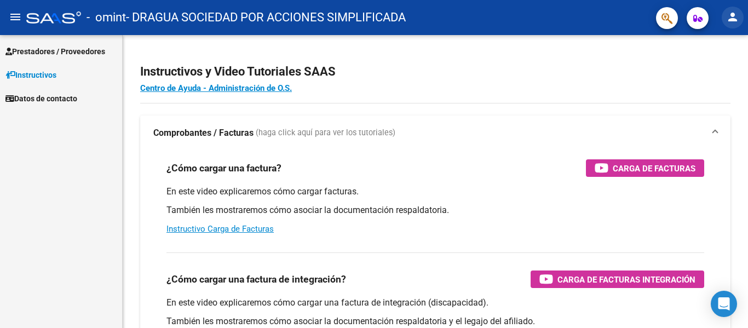
click at [735, 22] on mat-icon "person" at bounding box center [733, 16] width 13 height 13
click at [196, 40] on div at bounding box center [374, 164] width 748 height 328
click at [53, 47] on span "Prestadores / Proveedores" at bounding box center [55, 51] width 100 height 12
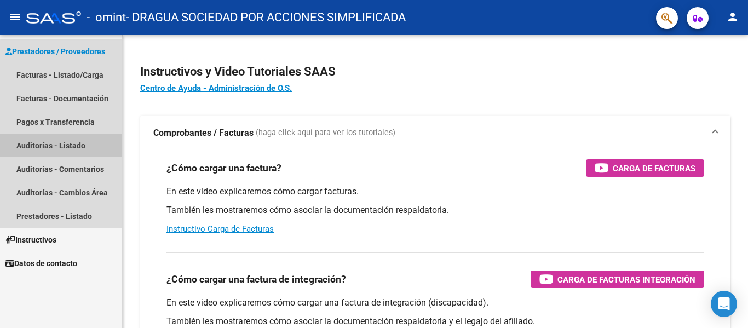
click at [69, 146] on link "Auditorías - Listado" at bounding box center [61, 146] width 122 height 24
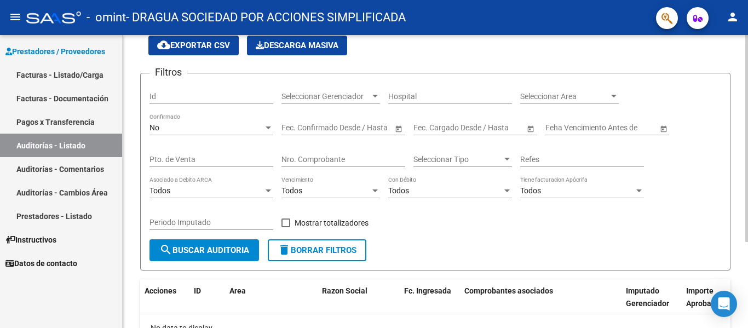
scroll to position [122, 0]
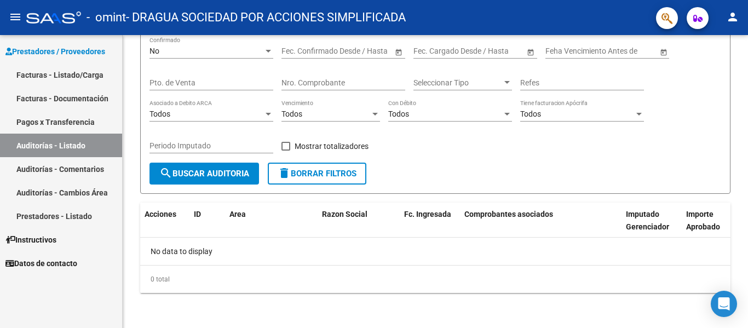
click at [60, 98] on link "Facturas - Documentación" at bounding box center [61, 99] width 122 height 24
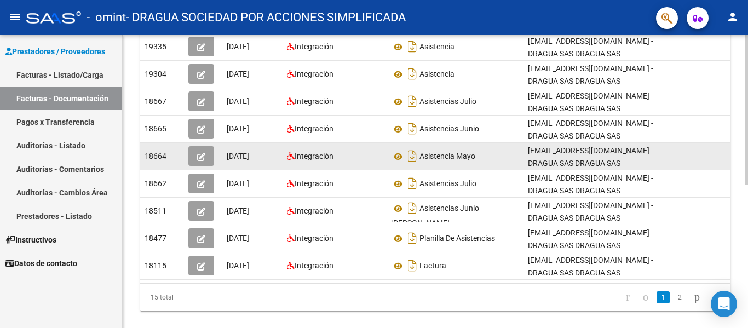
scroll to position [278, 0]
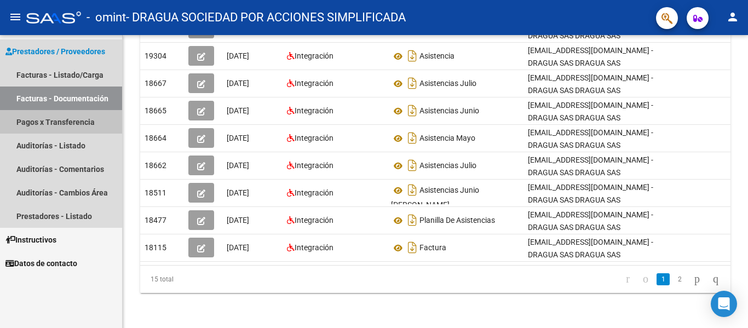
click at [84, 125] on link "Pagos x Transferencia" at bounding box center [61, 122] width 122 height 24
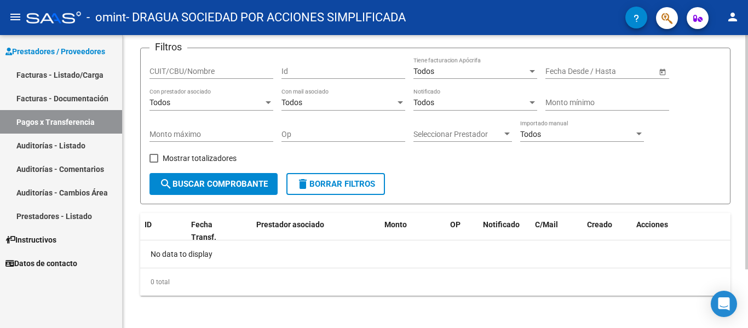
scroll to position [73, 0]
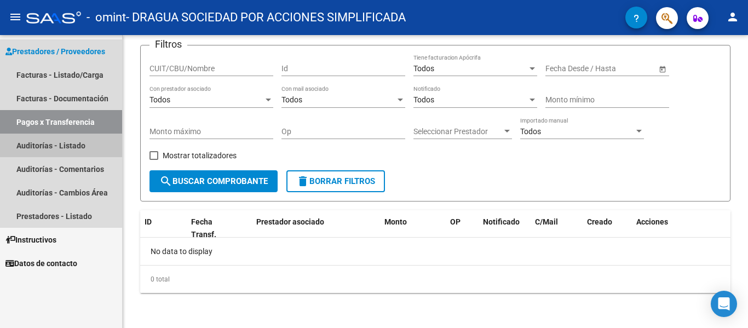
click at [70, 145] on link "Auditorías - Listado" at bounding box center [61, 146] width 122 height 24
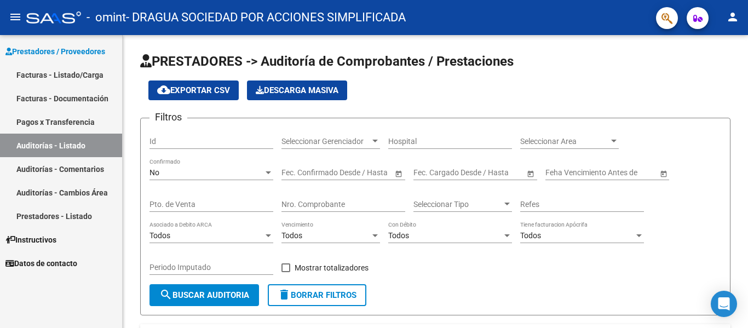
click at [96, 169] on link "Auditorías - Comentarios" at bounding box center [61, 169] width 122 height 24
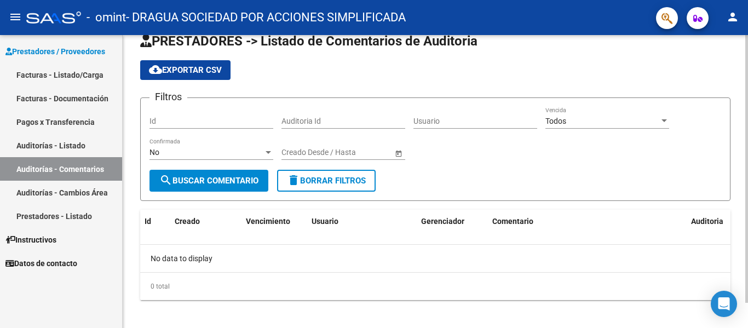
scroll to position [27, 0]
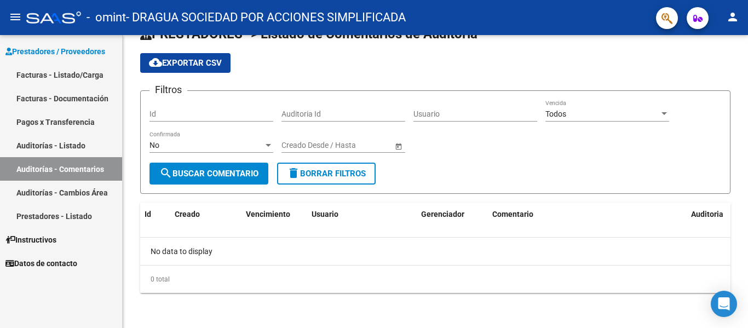
click at [67, 192] on link "Auditorías - Cambios Área" at bounding box center [61, 193] width 122 height 24
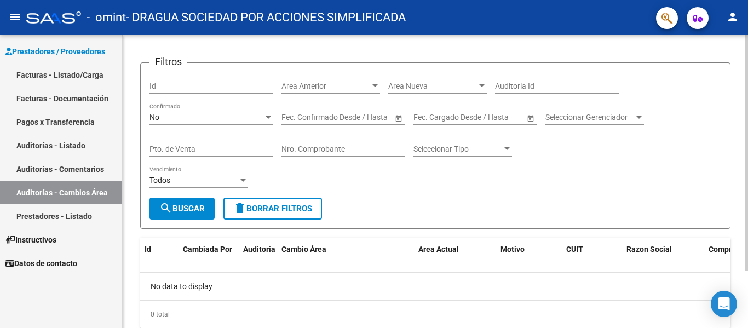
scroll to position [71, 0]
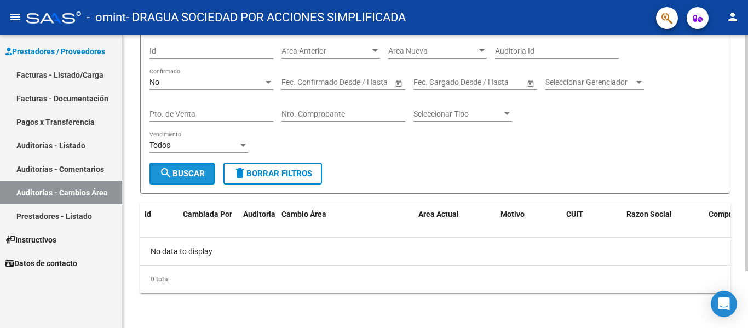
click at [187, 184] on button "search Buscar" at bounding box center [182, 174] width 65 height 22
click at [76, 215] on link "Prestadores - Listado" at bounding box center [61, 216] width 122 height 24
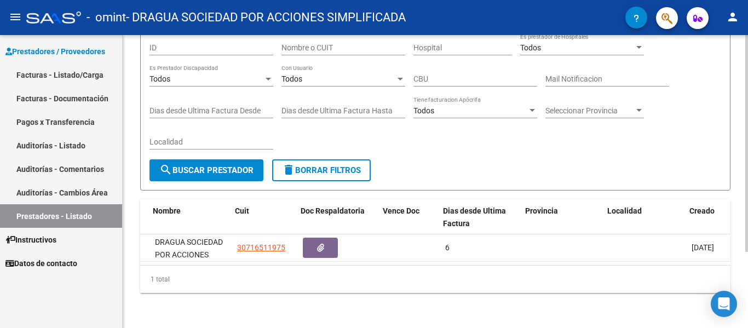
scroll to position [0, 56]
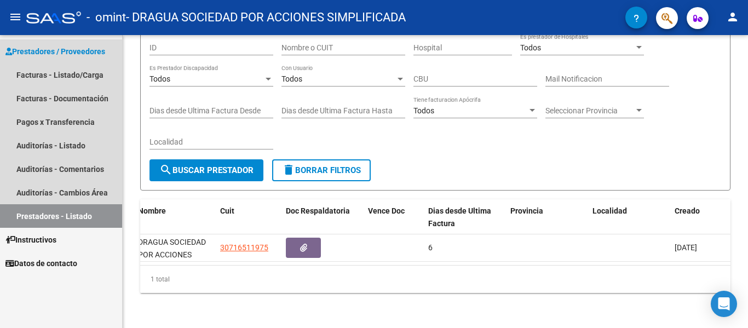
click at [82, 48] on span "Prestadores / Proveedores" at bounding box center [55, 51] width 100 height 12
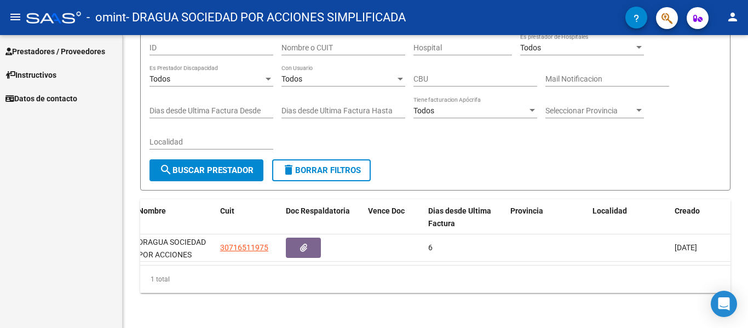
click at [42, 65] on link "Instructivos" at bounding box center [61, 75] width 122 height 24
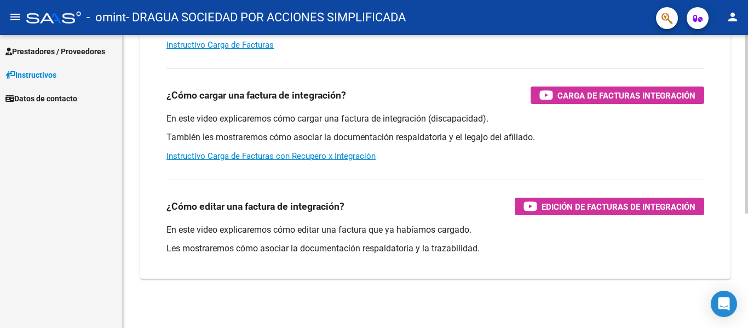
scroll to position [187, 0]
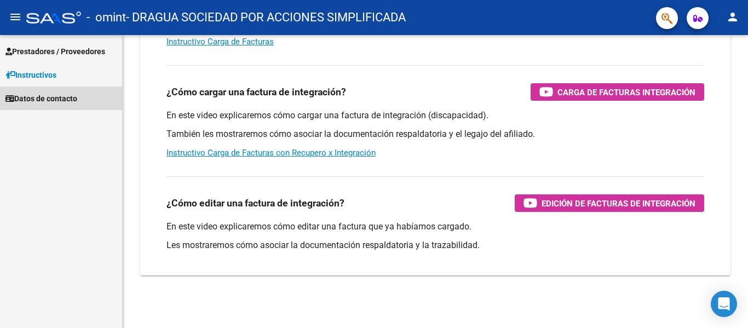
click at [71, 101] on span "Datos de contacto" at bounding box center [41, 99] width 72 height 12
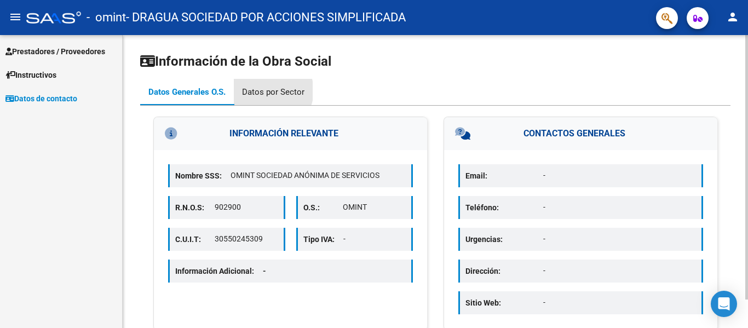
click at [272, 91] on div "Datos por Sector" at bounding box center [273, 92] width 62 height 12
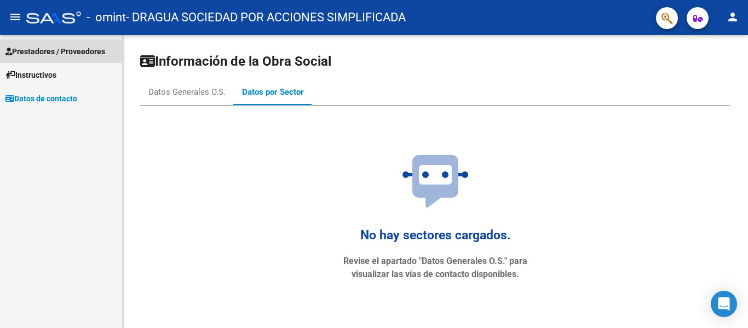
click at [67, 55] on span "Prestadores / Proveedores" at bounding box center [55, 51] width 100 height 12
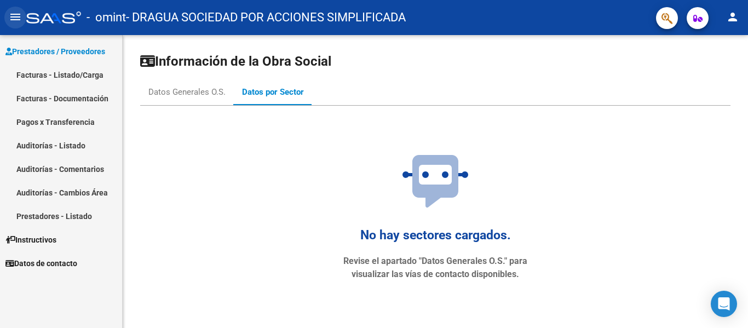
click at [18, 19] on mat-icon "menu" at bounding box center [15, 16] width 13 height 13
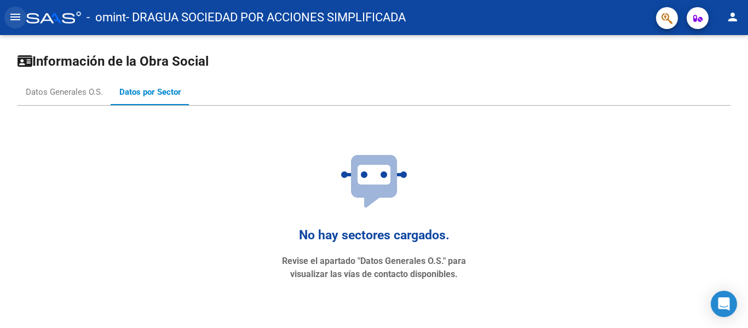
click at [18, 19] on mat-icon "menu" at bounding box center [15, 16] width 13 height 13
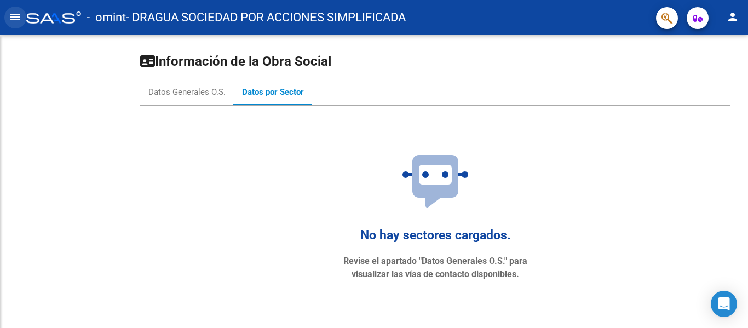
click at [18, 19] on mat-icon "menu" at bounding box center [15, 16] width 13 height 13
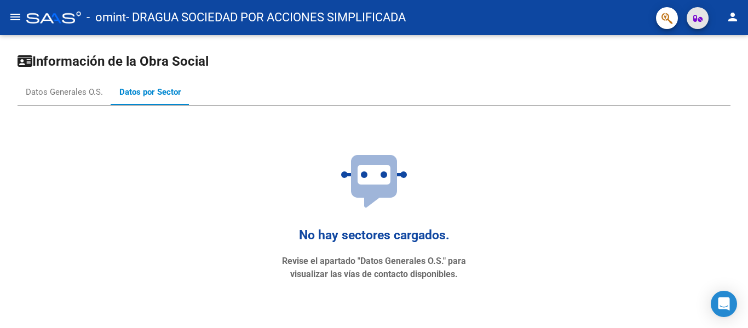
click at [696, 27] on span "button" at bounding box center [698, 18] width 9 height 22
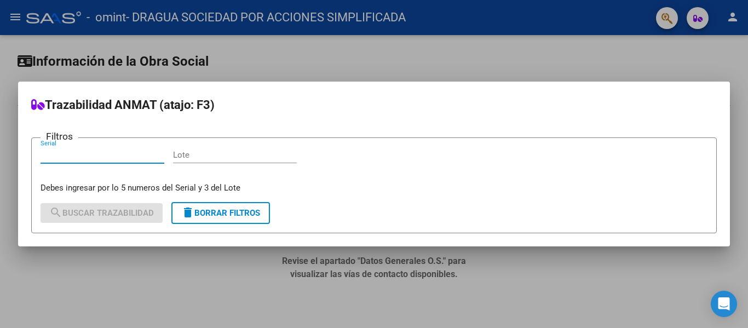
click at [426, 76] on div at bounding box center [374, 164] width 748 height 328
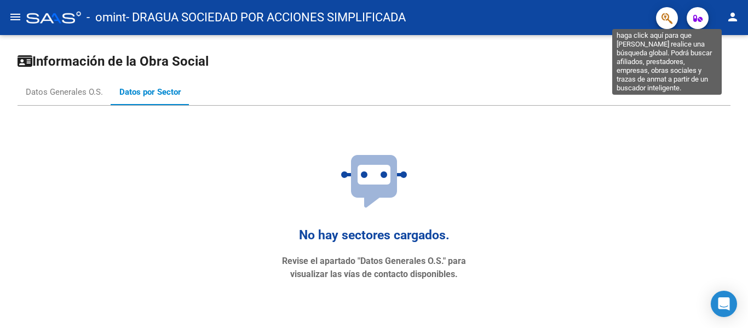
click at [672, 21] on icon "button" at bounding box center [667, 18] width 11 height 13
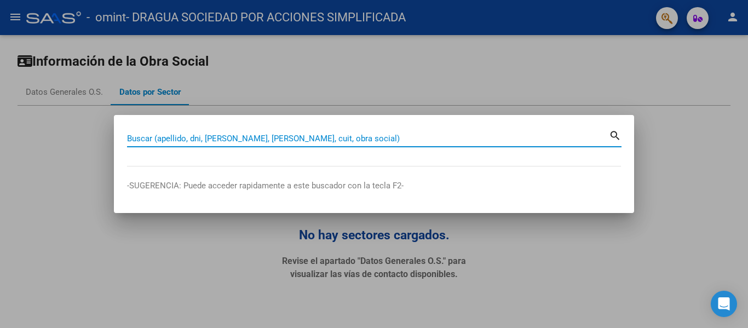
click at [437, 61] on div at bounding box center [374, 164] width 748 height 328
